Goal: Information Seeking & Learning: Learn about a topic

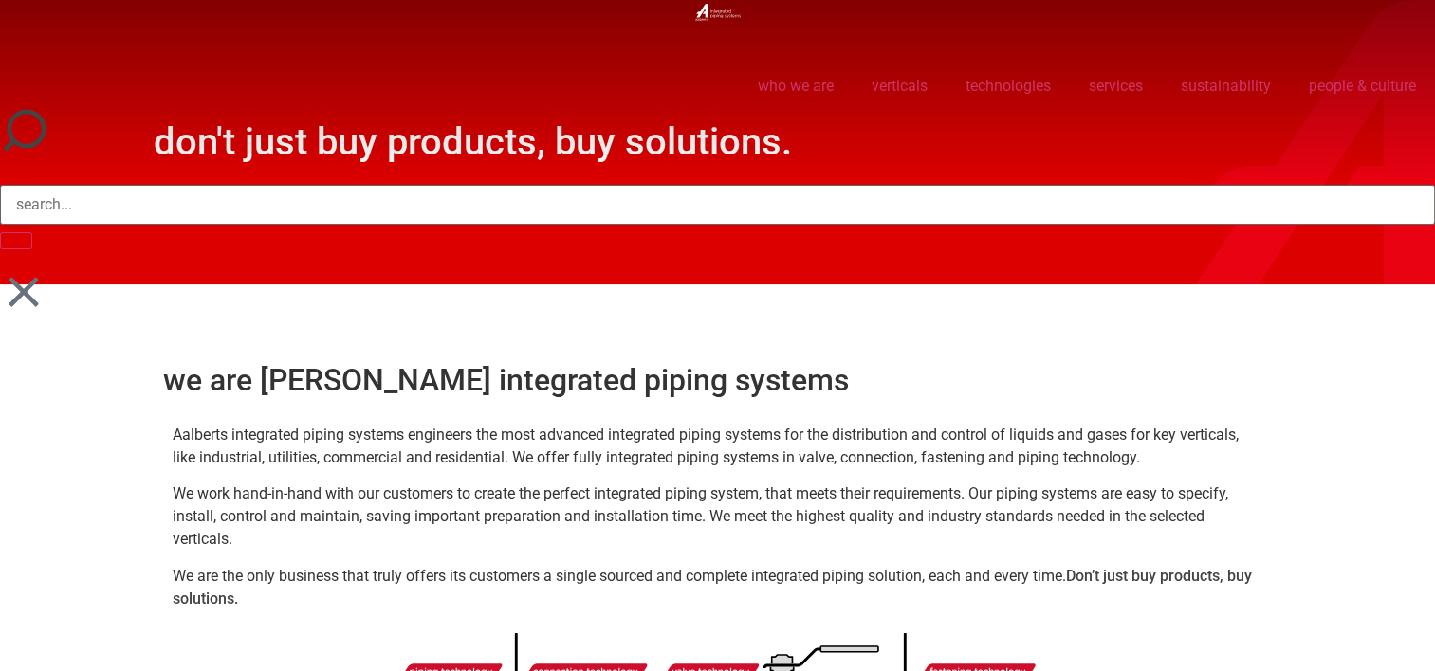
click at [20, 290] on icon at bounding box center [23, 291] width 29 height 29
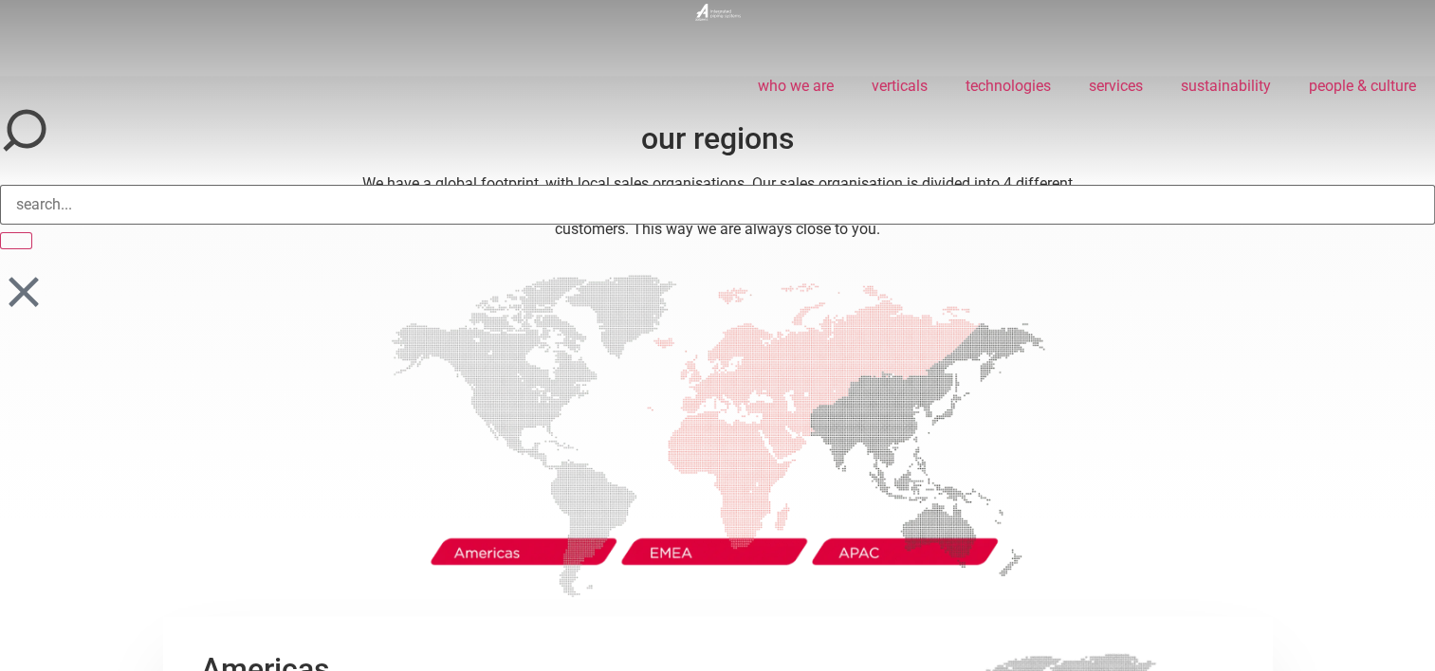
scroll to position [2446, 0]
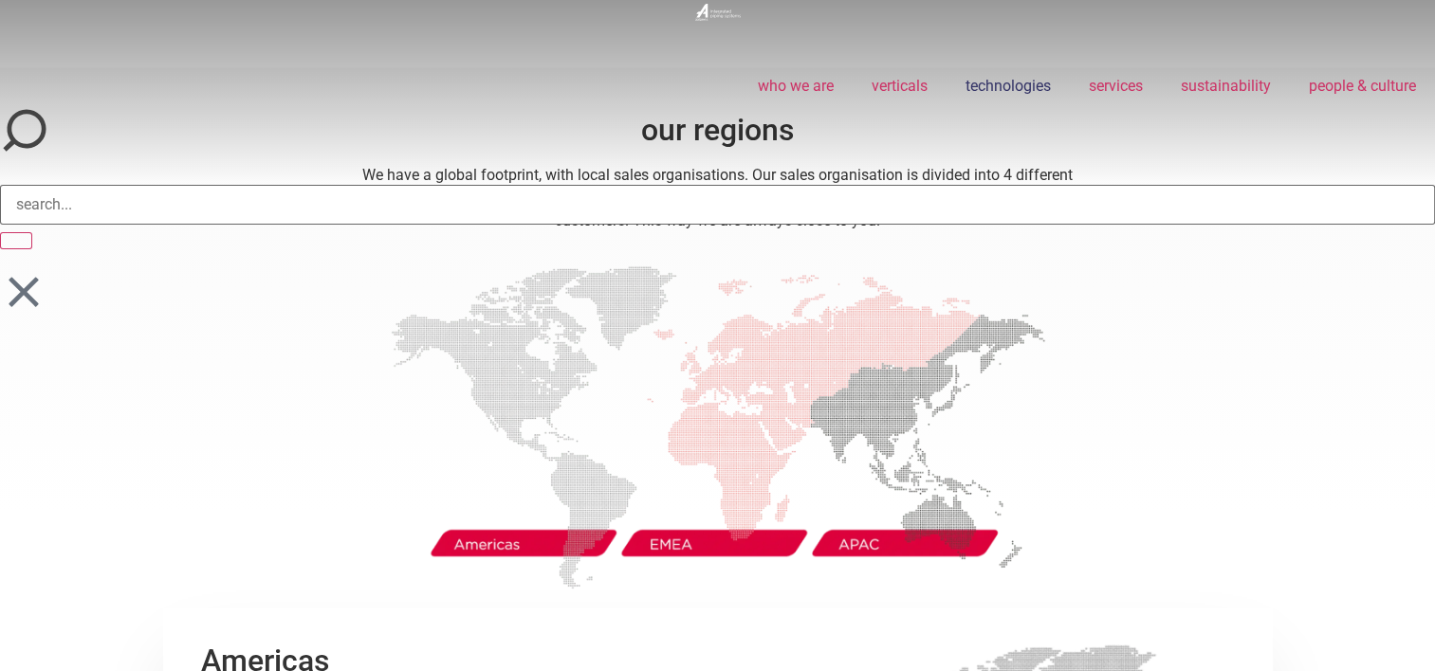
click at [990, 88] on link "technologies" at bounding box center [1007, 86] width 123 height 44
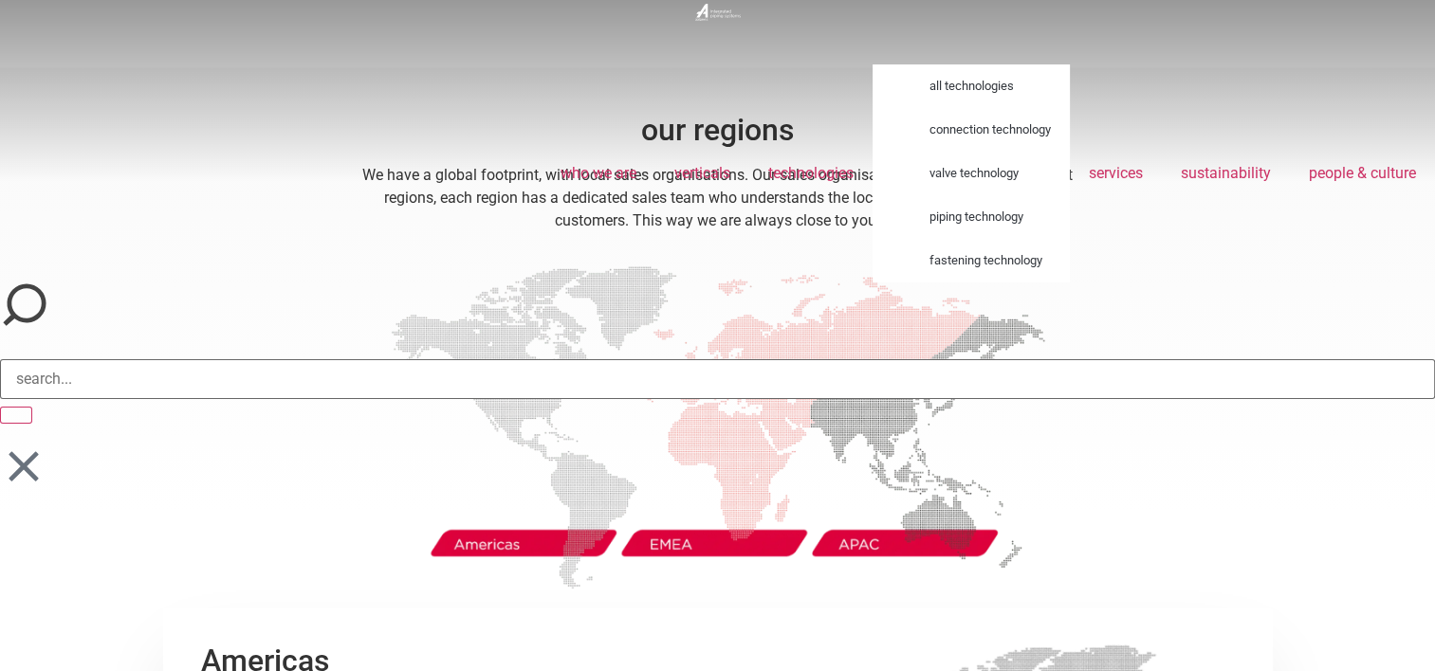
click at [967, 81] on link "all technologies" at bounding box center [989, 86] width 159 height 44
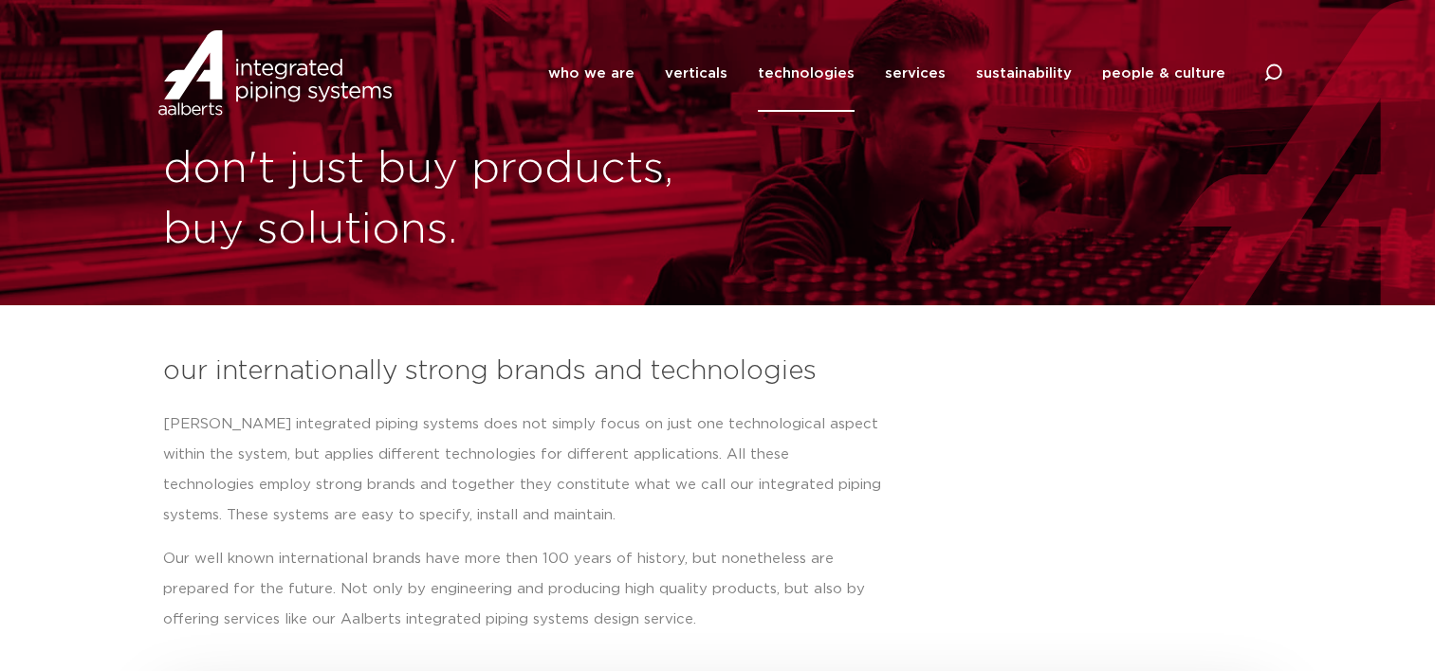
click at [830, 62] on link "technologies" at bounding box center [806, 73] width 97 height 77
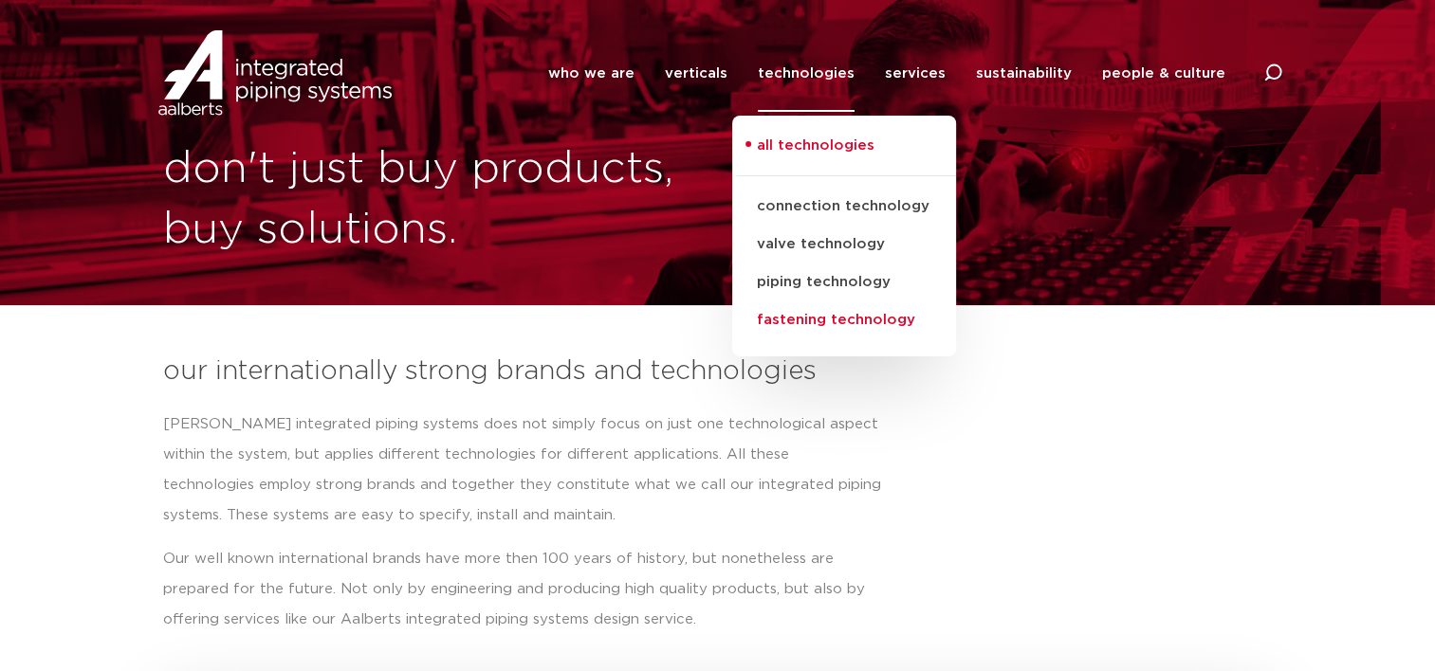
click at [823, 319] on link "fastening technology" at bounding box center [844, 321] width 224 height 38
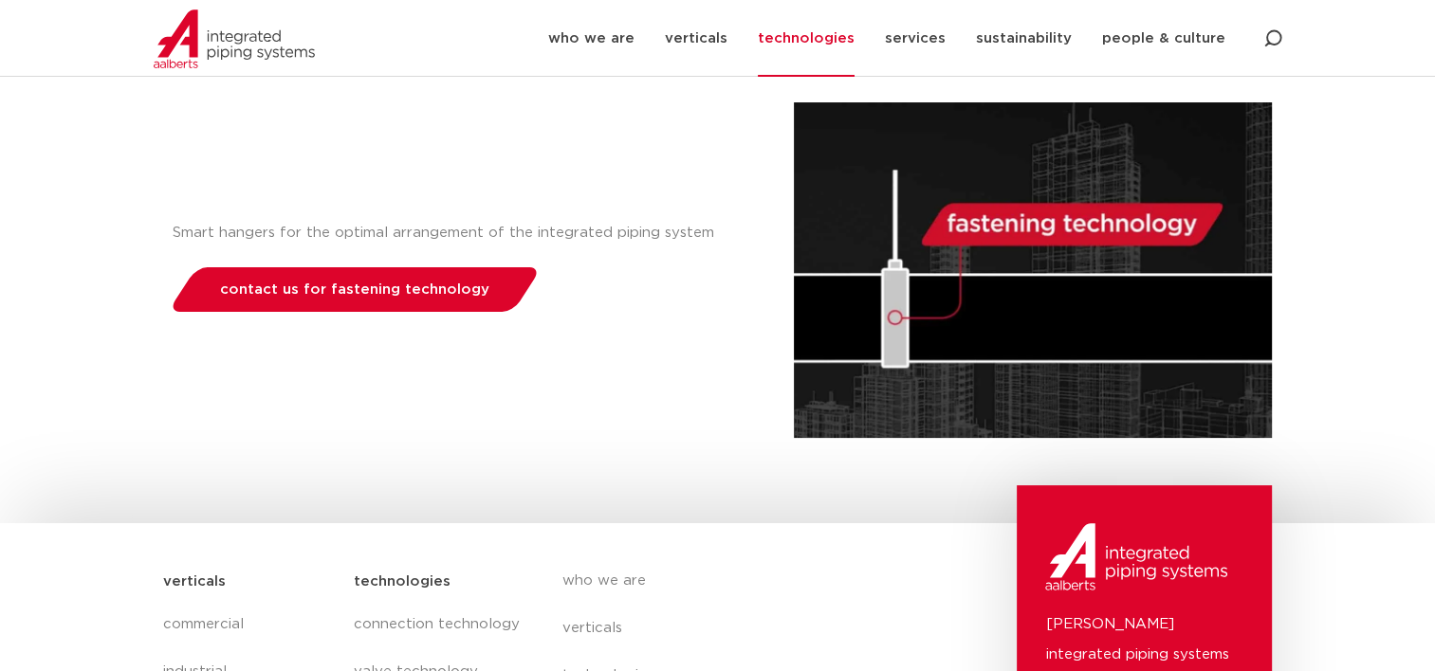
scroll to position [255, 0]
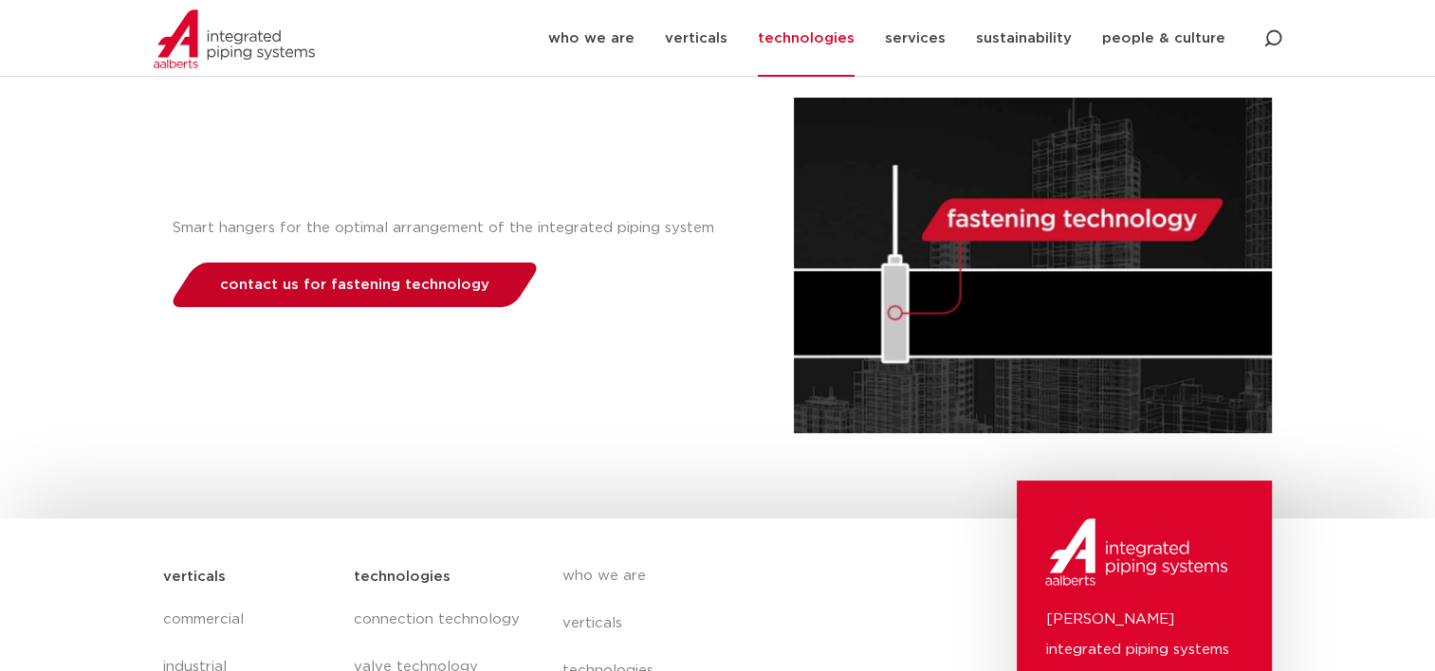
click at [292, 288] on span "contact us for fastening technology" at bounding box center [354, 285] width 269 height 14
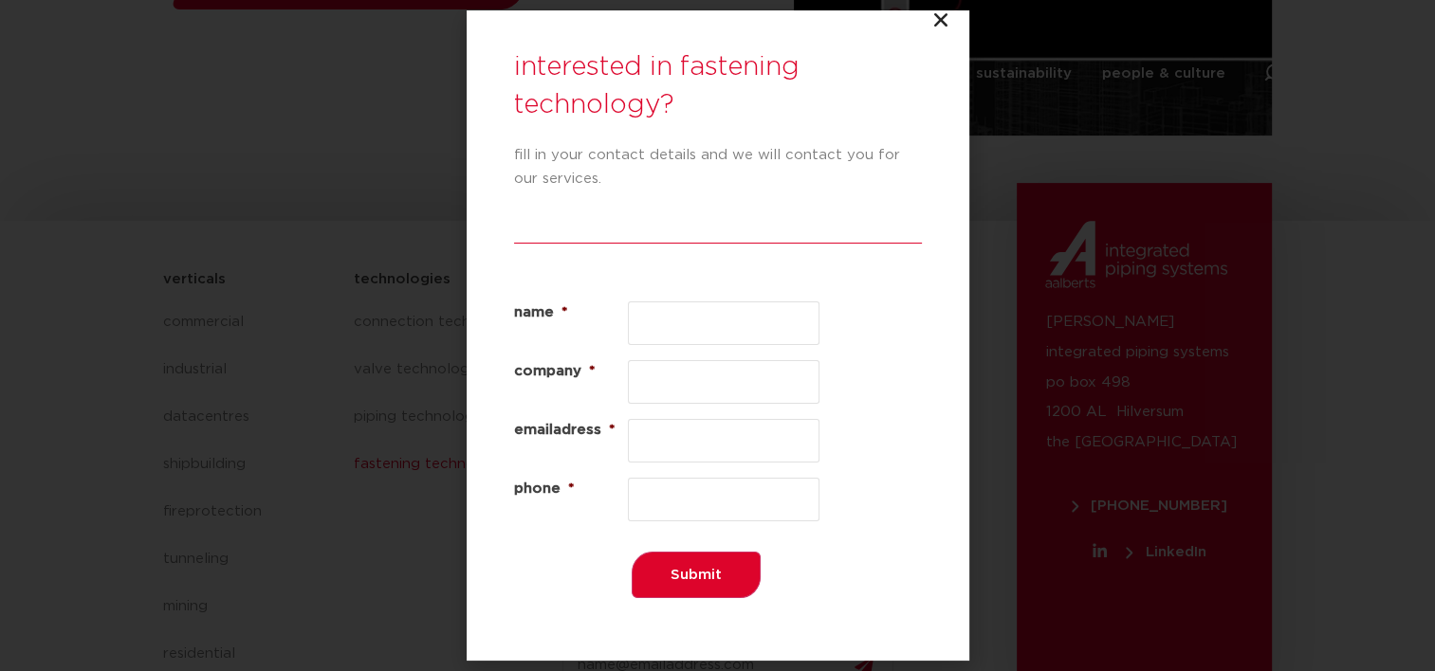
scroll to position [0, 0]
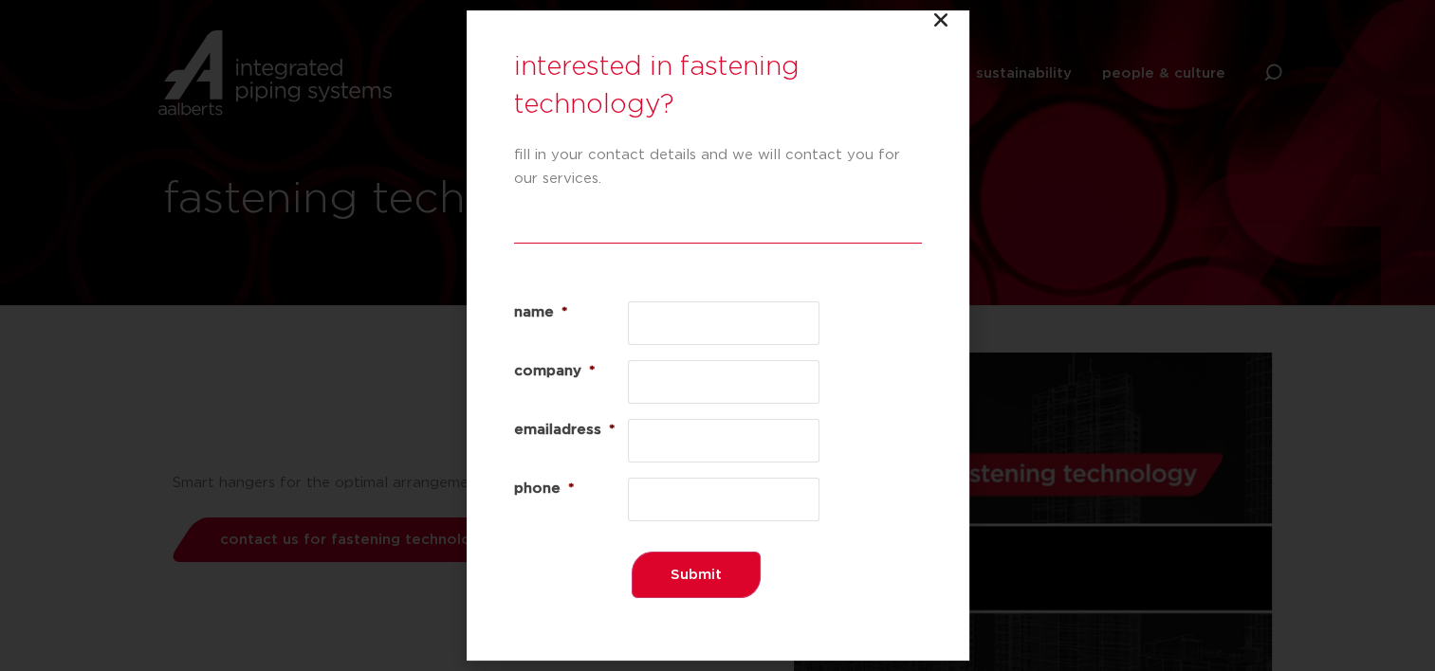
click at [941, 16] on icon "Close" at bounding box center [940, 19] width 19 height 19
